Goal: Task Accomplishment & Management: Use online tool/utility

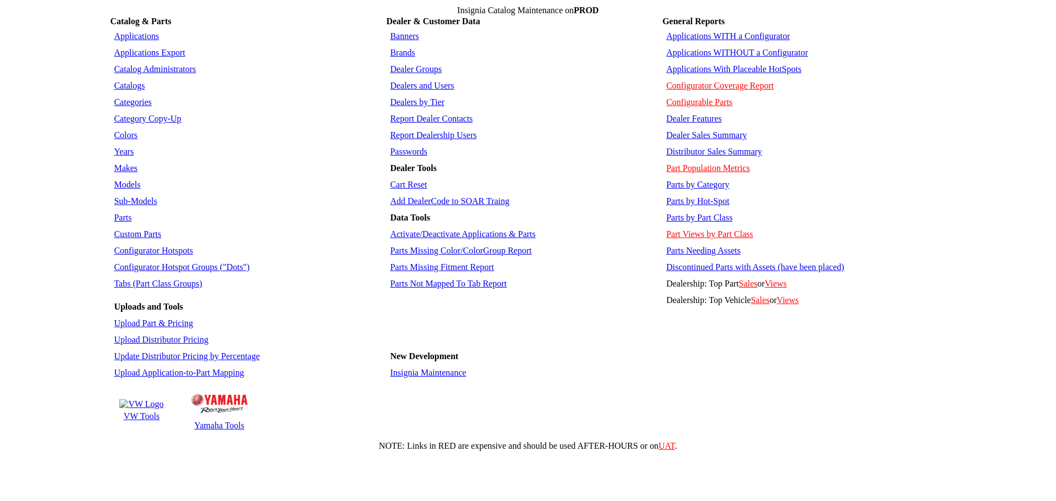
click at [135, 411] on td "VW Tools" at bounding box center [141, 416] width 45 height 11
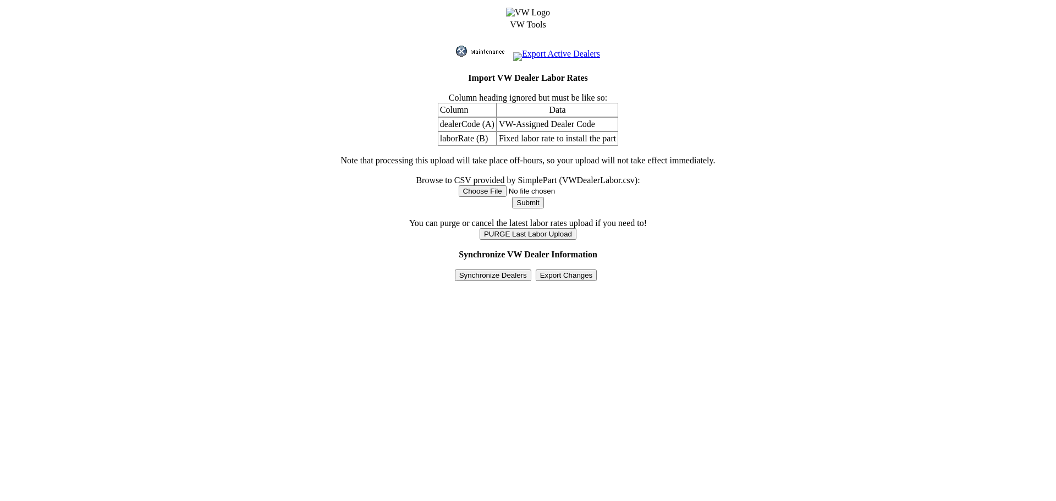
click at [479, 270] on input "Synchronize Dealers" at bounding box center [493, 276] width 76 height 12
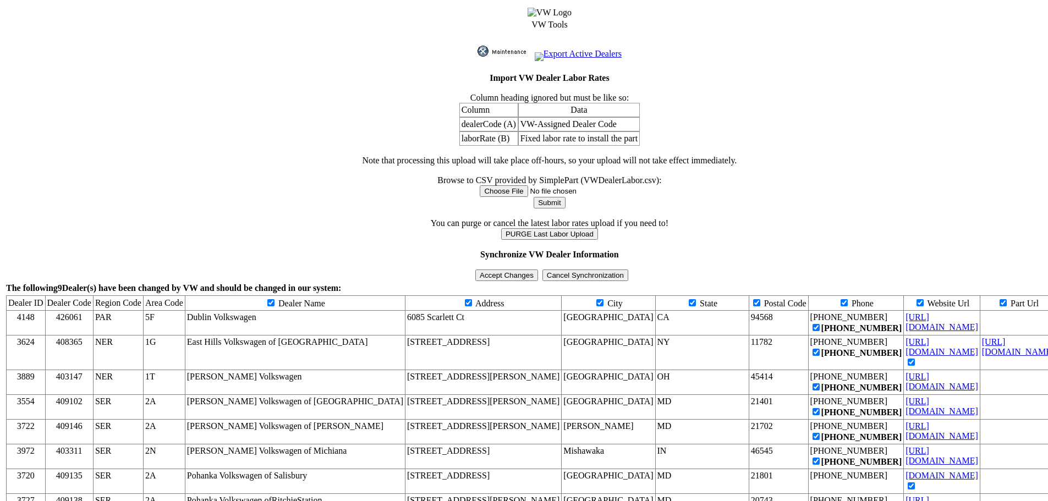
click at [557, 270] on input "Cancel Synchronization" at bounding box center [585, 276] width 86 height 12
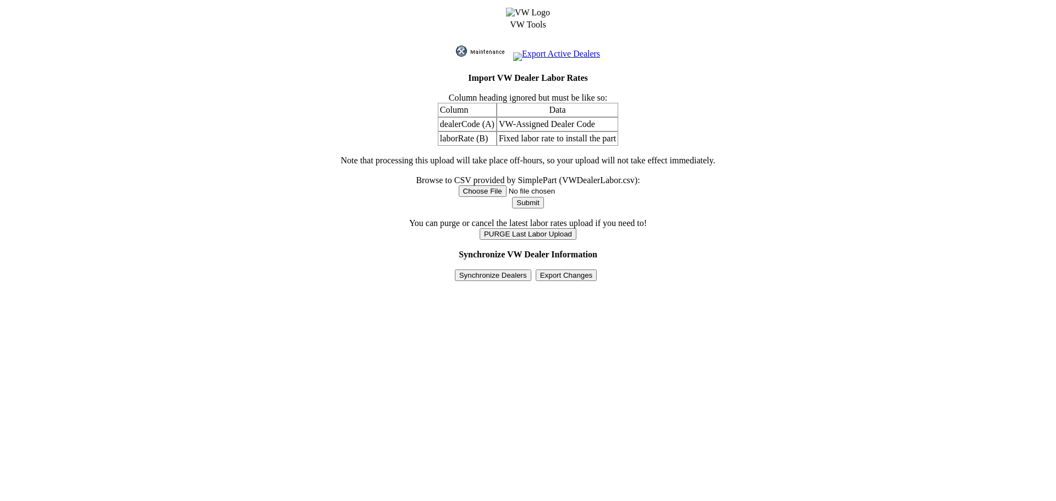
click at [574, 270] on input "Export Changes" at bounding box center [567, 276] width 62 height 12
click at [503, 270] on input "Synchronize Dealers" at bounding box center [493, 276] width 76 height 12
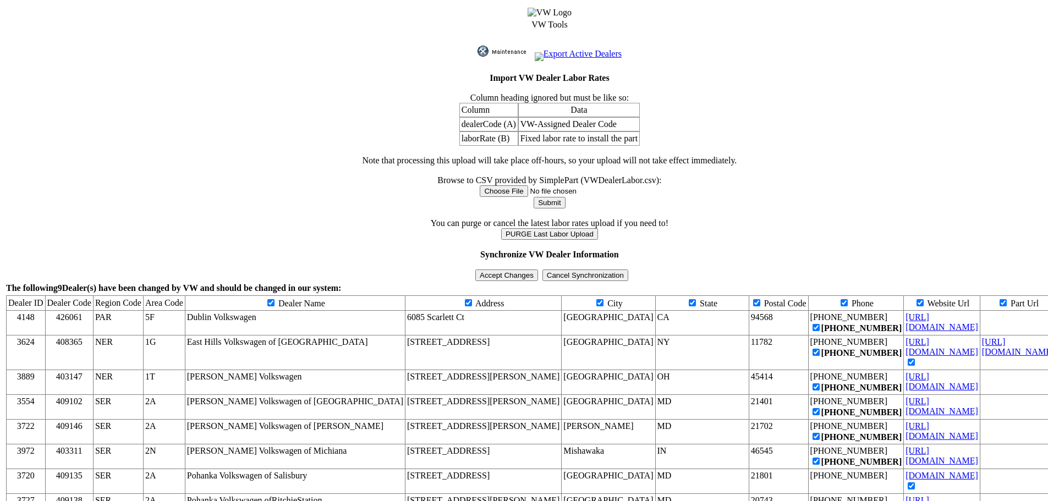
scroll to position [7, 0]
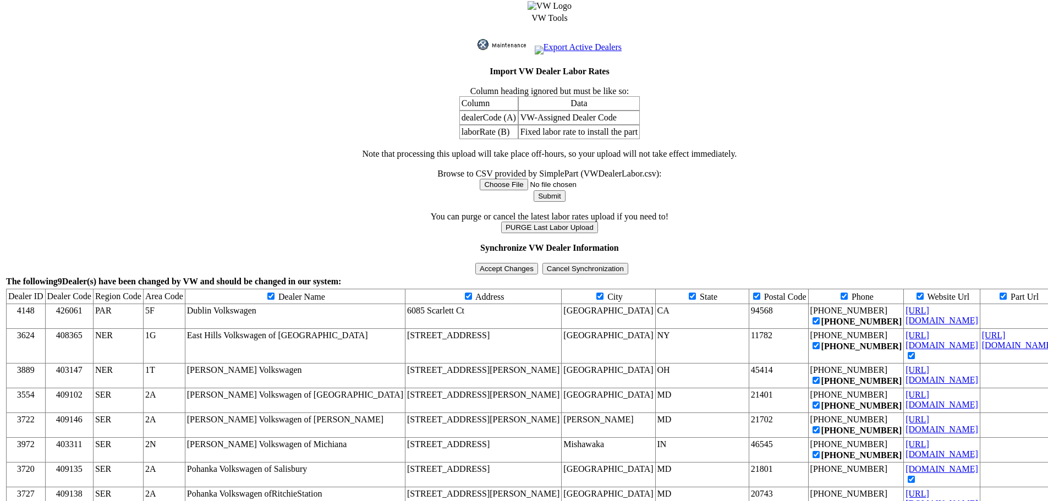
click at [491, 263] on input "Accept Changes" at bounding box center [506, 269] width 63 height 12
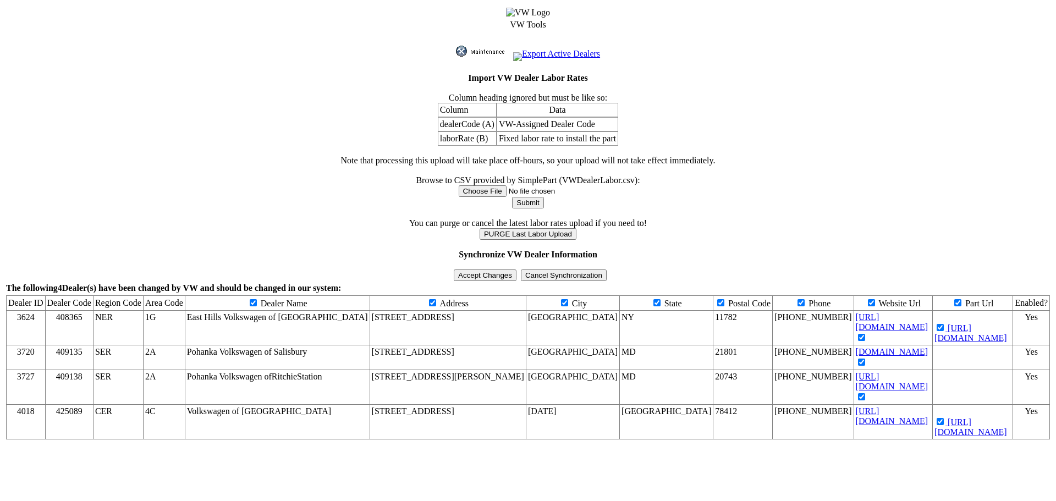
click at [491, 270] on input "Accept Changes" at bounding box center [485, 276] width 63 height 12
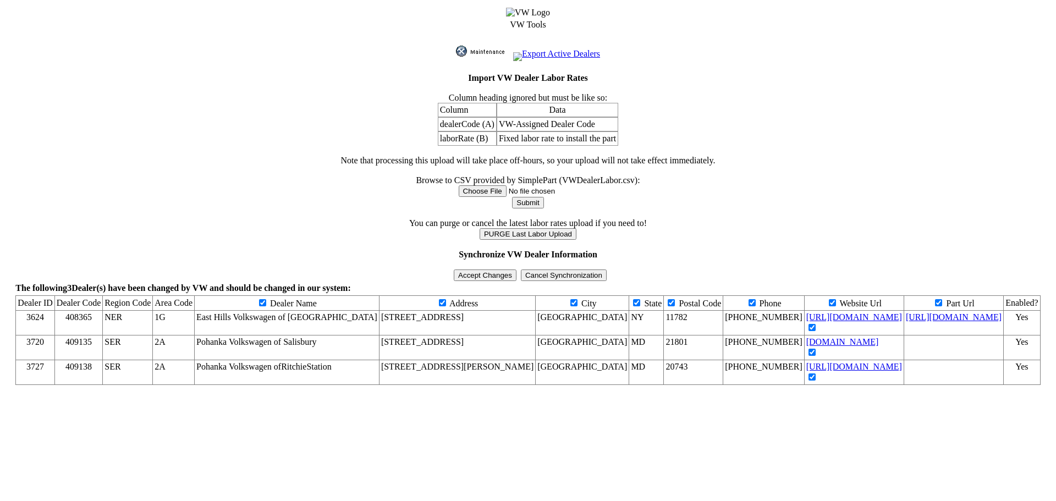
click at [490, 270] on input "Accept Changes" at bounding box center [485, 276] width 63 height 12
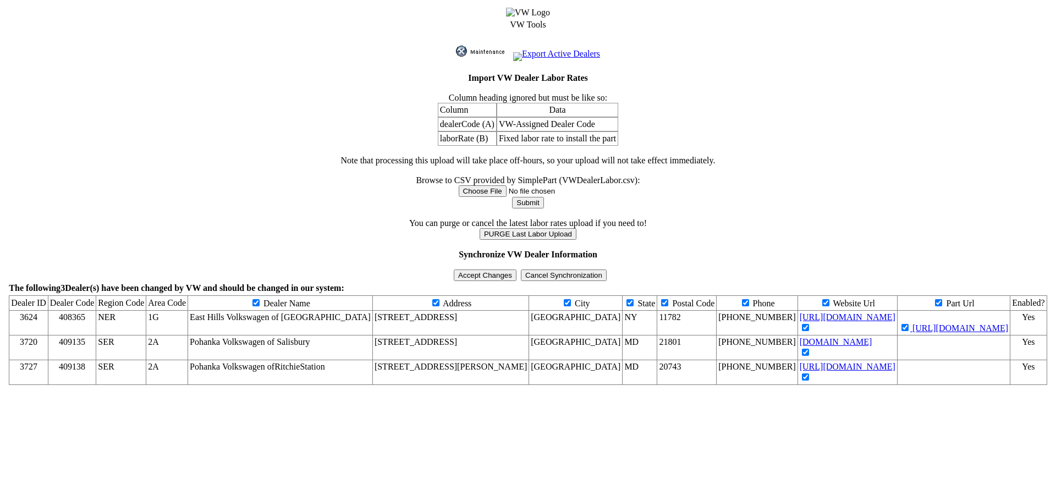
click at [489, 270] on input "Accept Changes" at bounding box center [485, 276] width 63 height 12
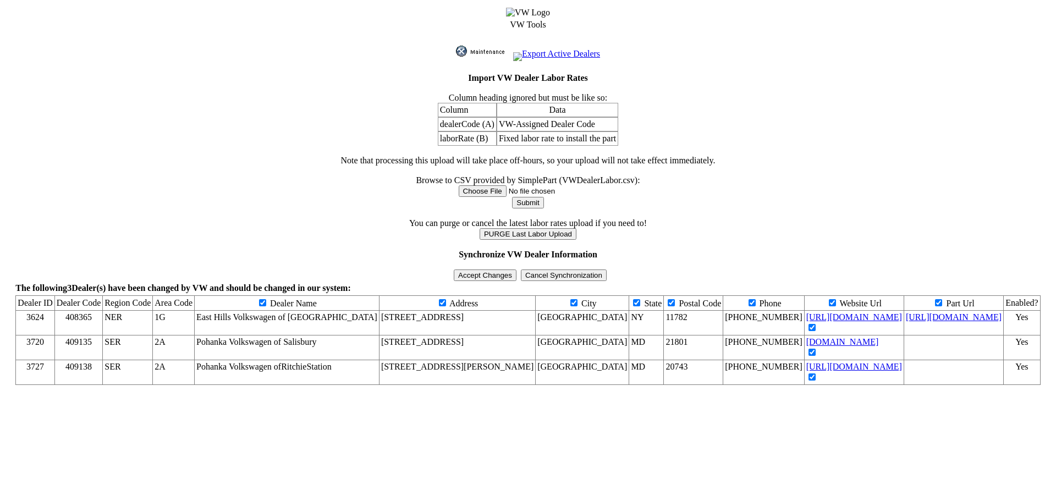
click at [460, 47] on img at bounding box center [483, 51] width 55 height 11
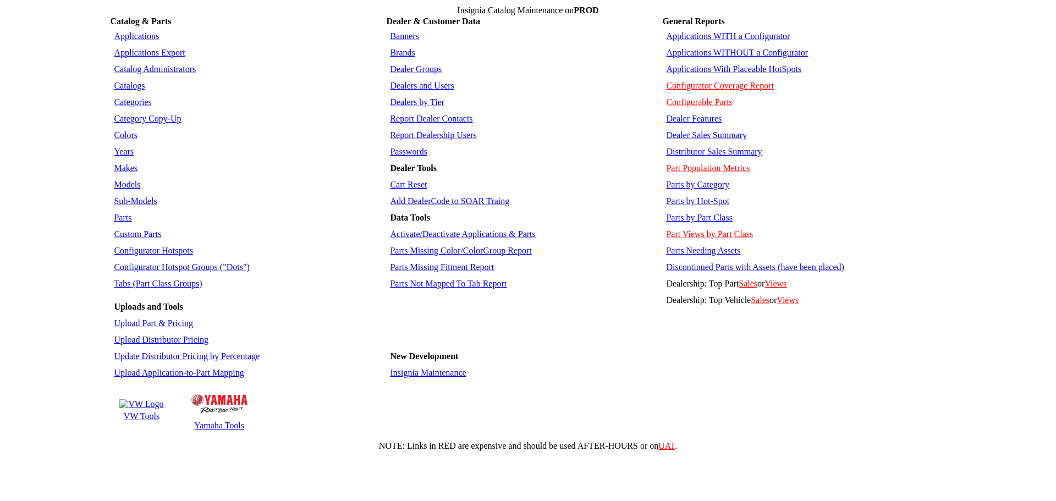
click at [419, 81] on link "Dealers and Users" at bounding box center [422, 85] width 64 height 9
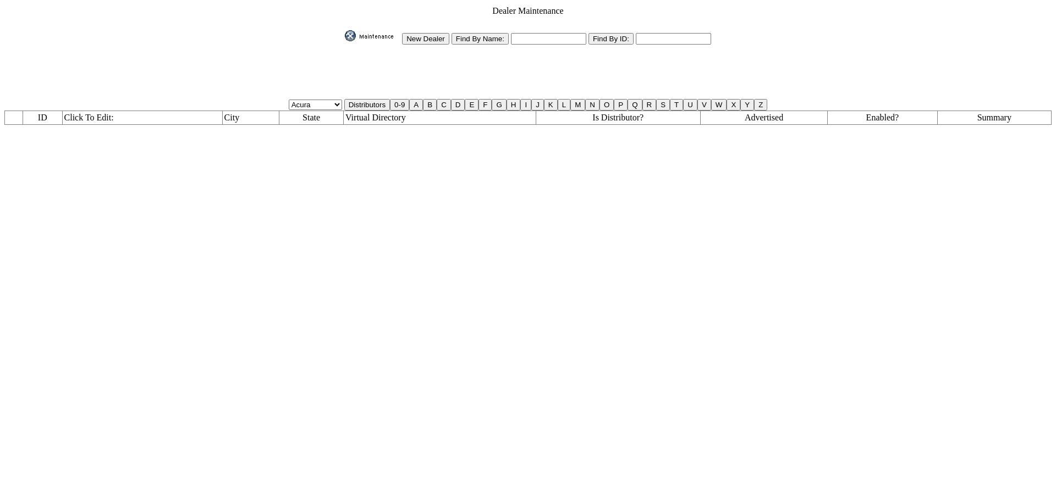
click at [347, 35] on img at bounding box center [372, 35] width 55 height 11
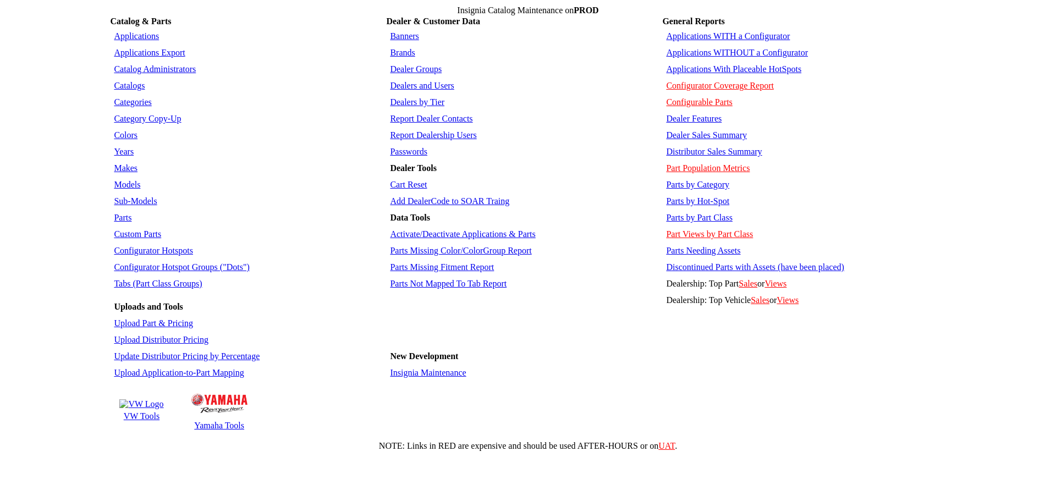
click at [425, 368] on link "Insignia Maintenance" at bounding box center [428, 372] width 76 height 9
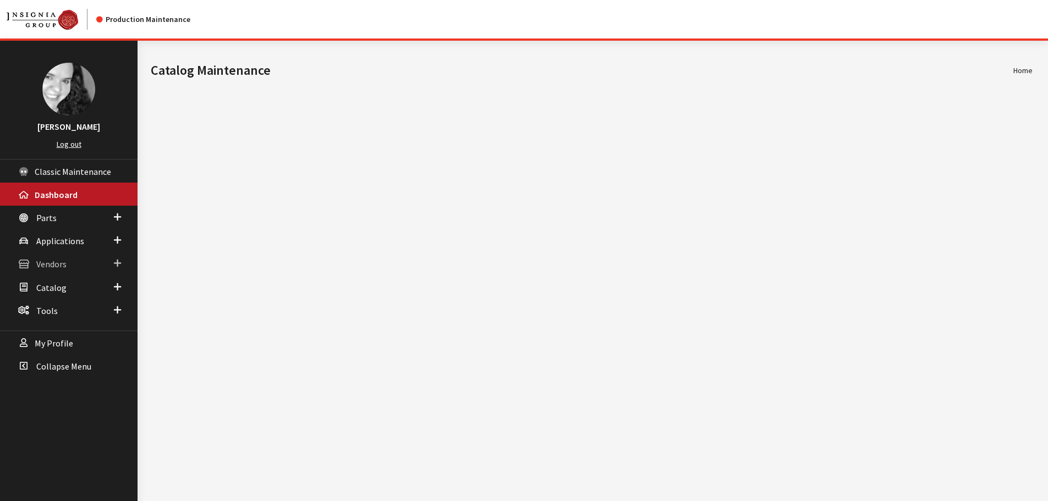
click at [58, 261] on span "Vendors" at bounding box center [51, 264] width 30 height 11
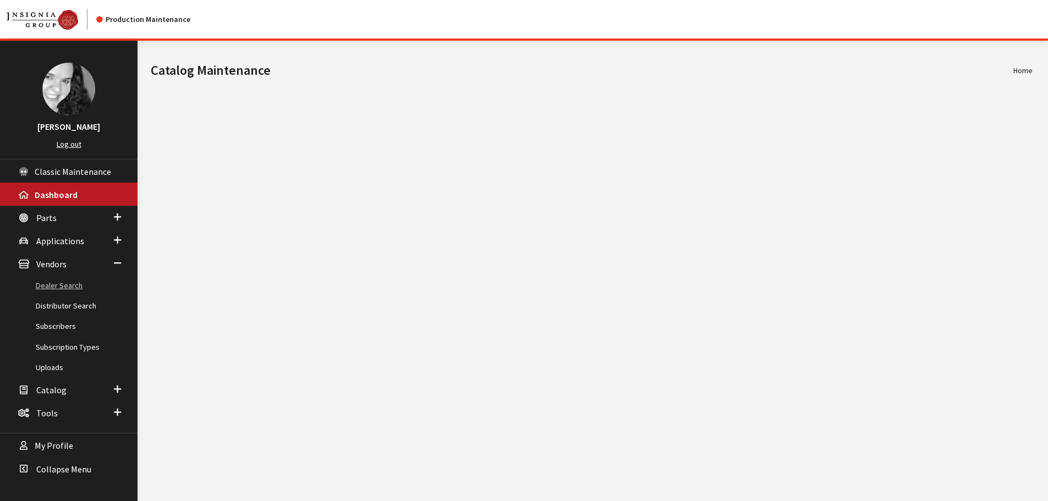
click at [63, 283] on link "Dealer Search" at bounding box center [69, 286] width 138 height 20
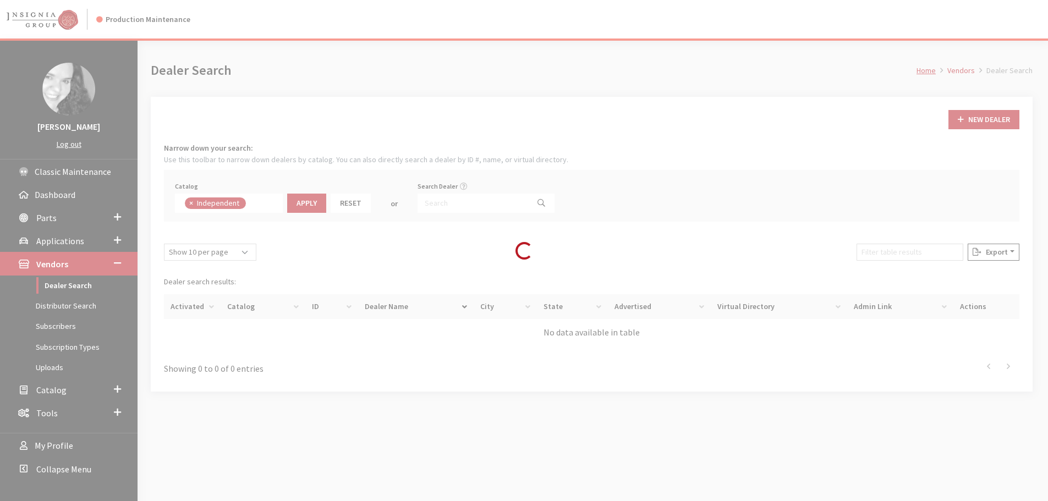
click at [455, 202] on div "Modal title Cancel Yes OK Modal title OK Home Vendors Dealer Search Dealer Sear…" at bounding box center [592, 291] width 908 height 501
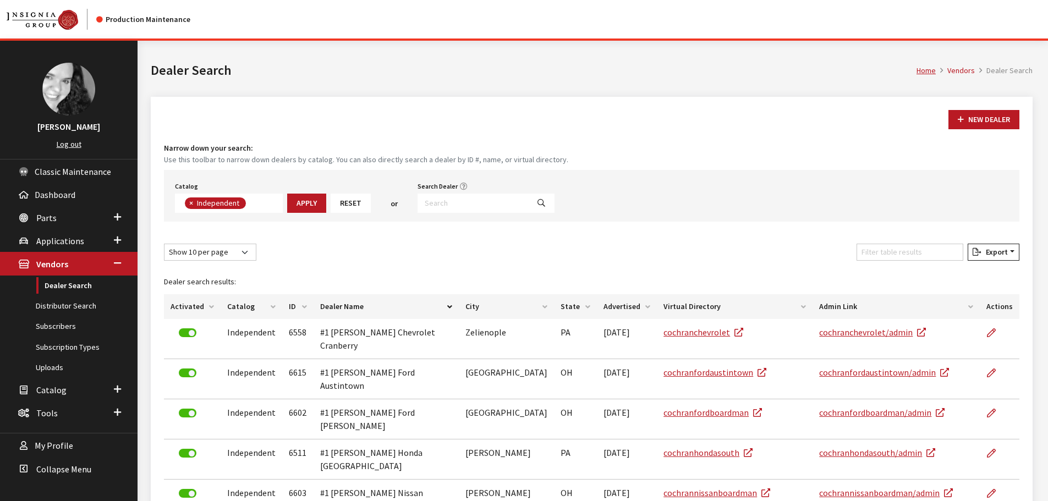
scroll to position [80, 0]
click at [452, 200] on input "Search Dealer" at bounding box center [473, 203] width 111 height 19
type input "3624"
select select
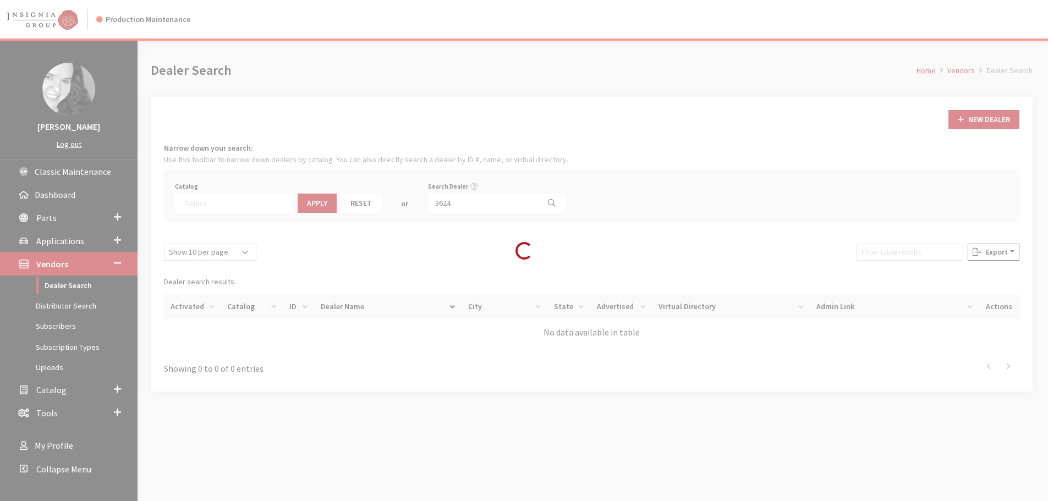
scroll to position [115, 0]
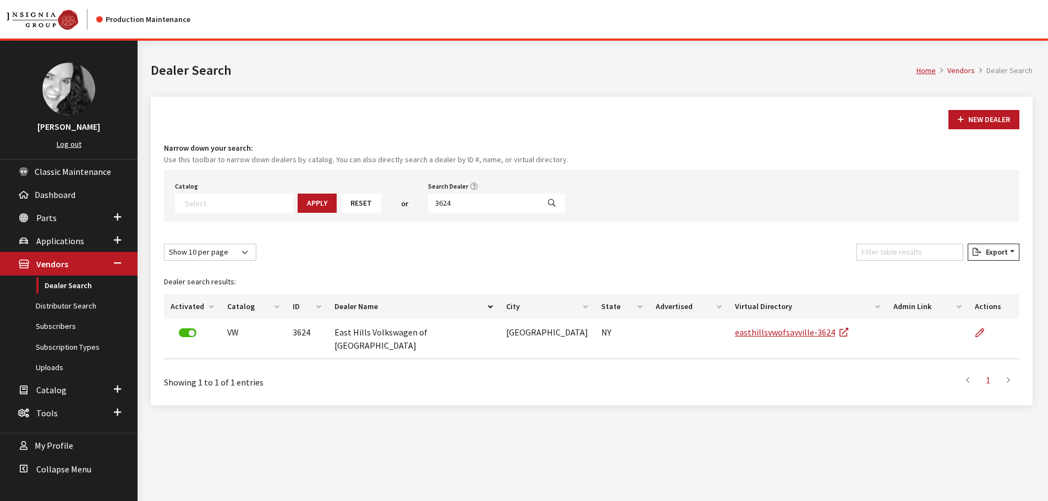
click at [459, 54] on div "Home Vendors Dealer Search Dealer Search" at bounding box center [591, 69] width 895 height 56
